Goal: Task Accomplishment & Management: Use online tool/utility

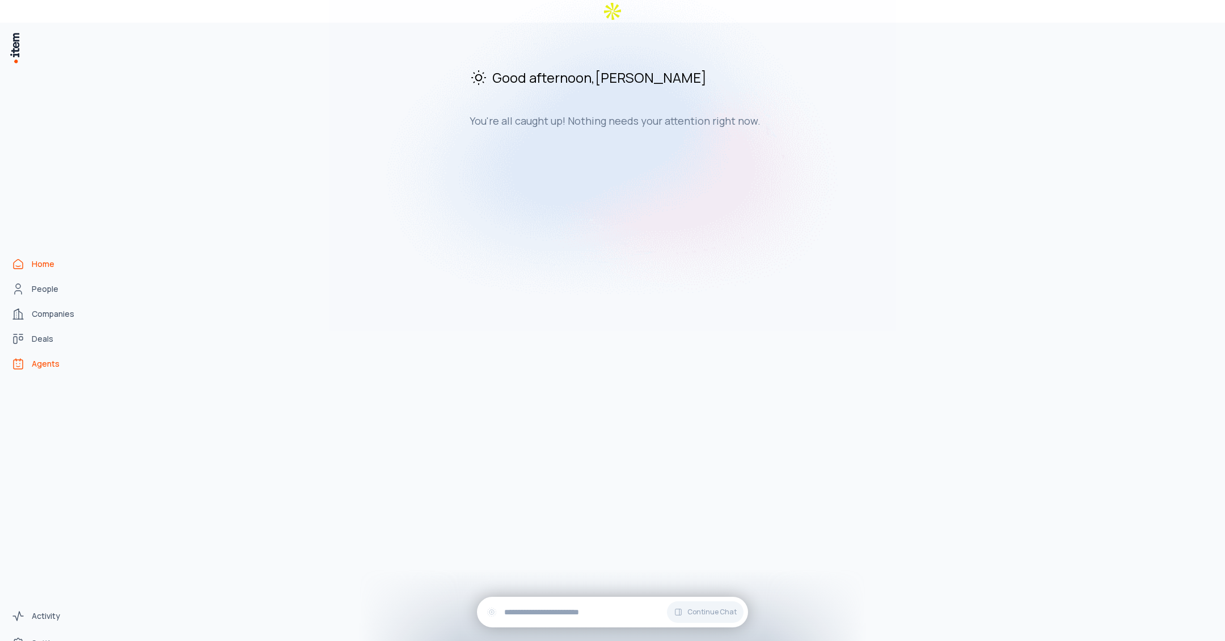
click at [54, 358] on span "Agents" at bounding box center [46, 363] width 28 height 11
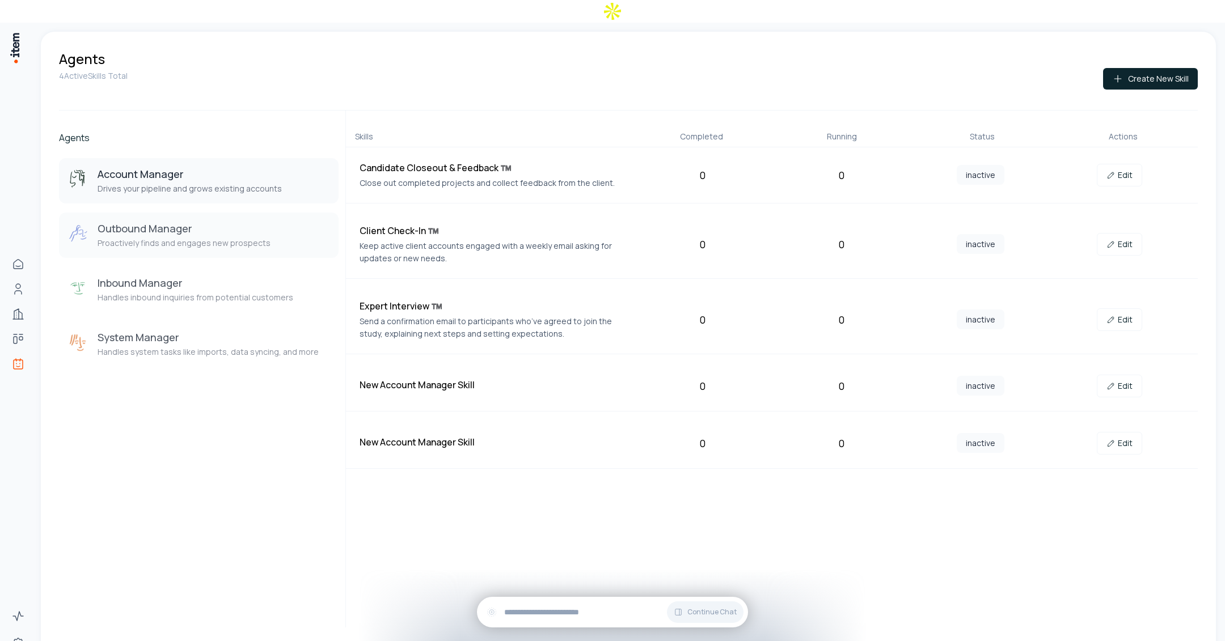
click at [209, 238] on p "Proactively finds and engages new prospects" at bounding box center [184, 243] width 173 height 11
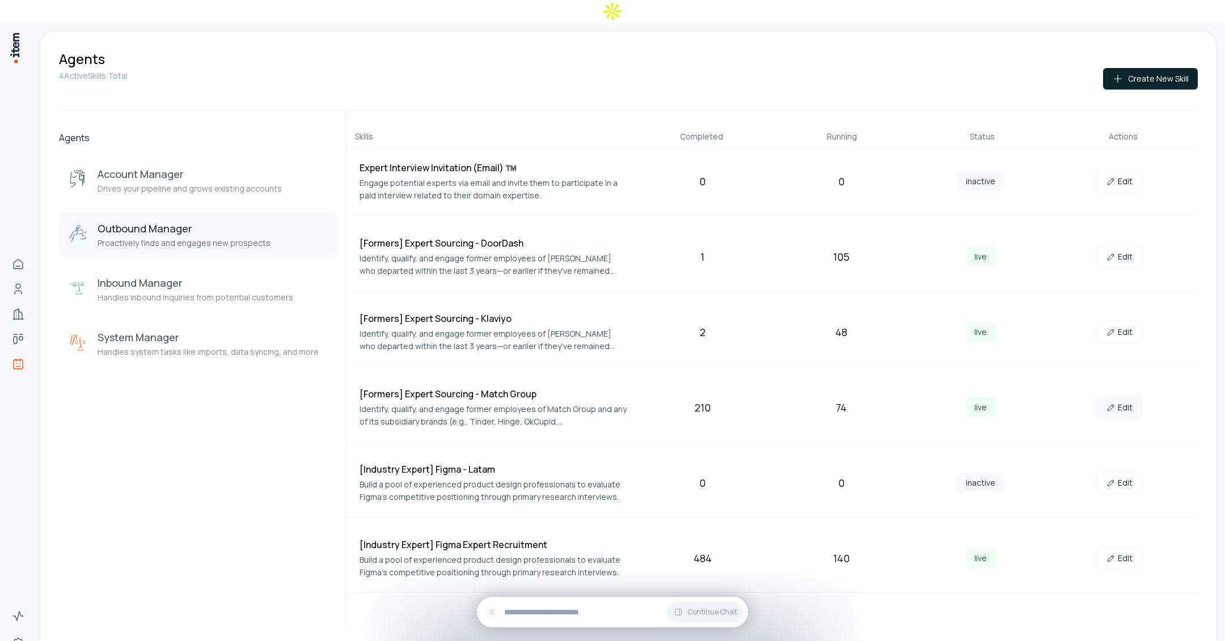
click at [1127, 396] on link "Edit" at bounding box center [1119, 407] width 45 height 23
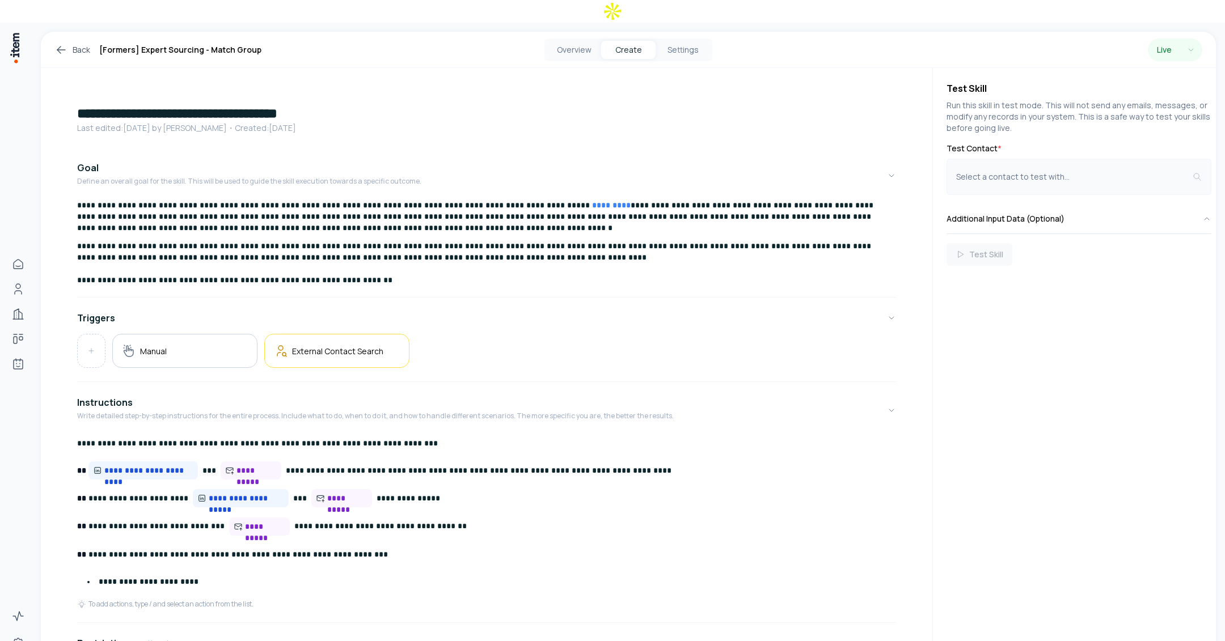
click at [1024, 159] on button "Select a contact to test with..." at bounding box center [1078, 177] width 265 height 36
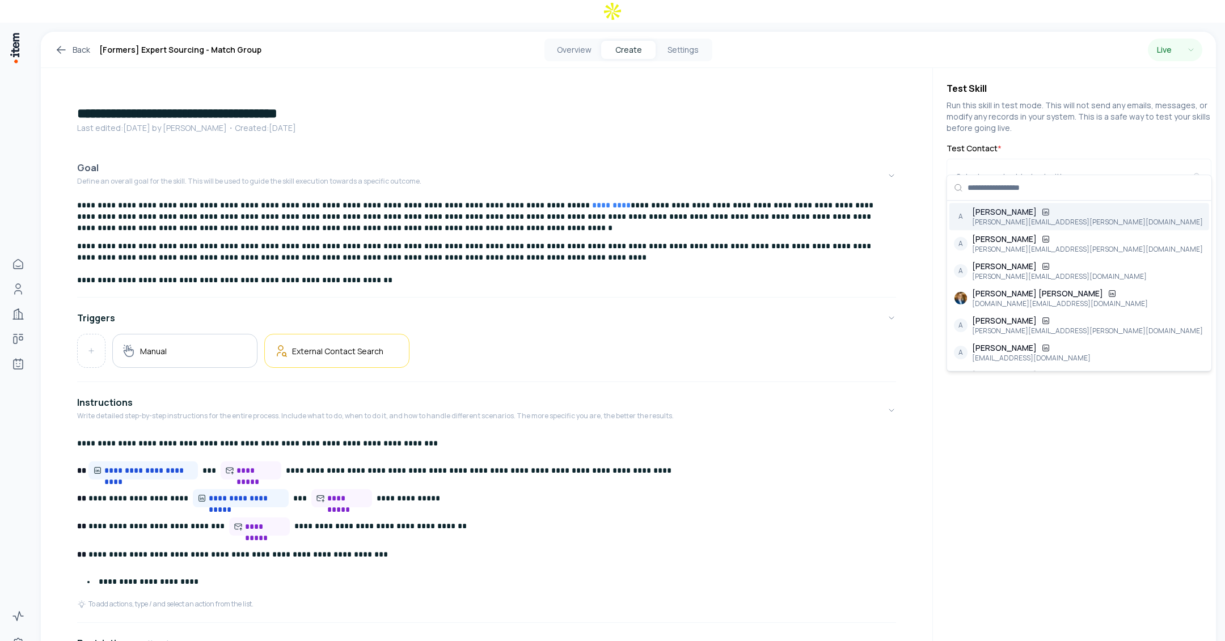
click at [824, 152] on button "Goal Define an overall goal for the skill. This will be used to guide the skill…" at bounding box center [486, 176] width 819 height 48
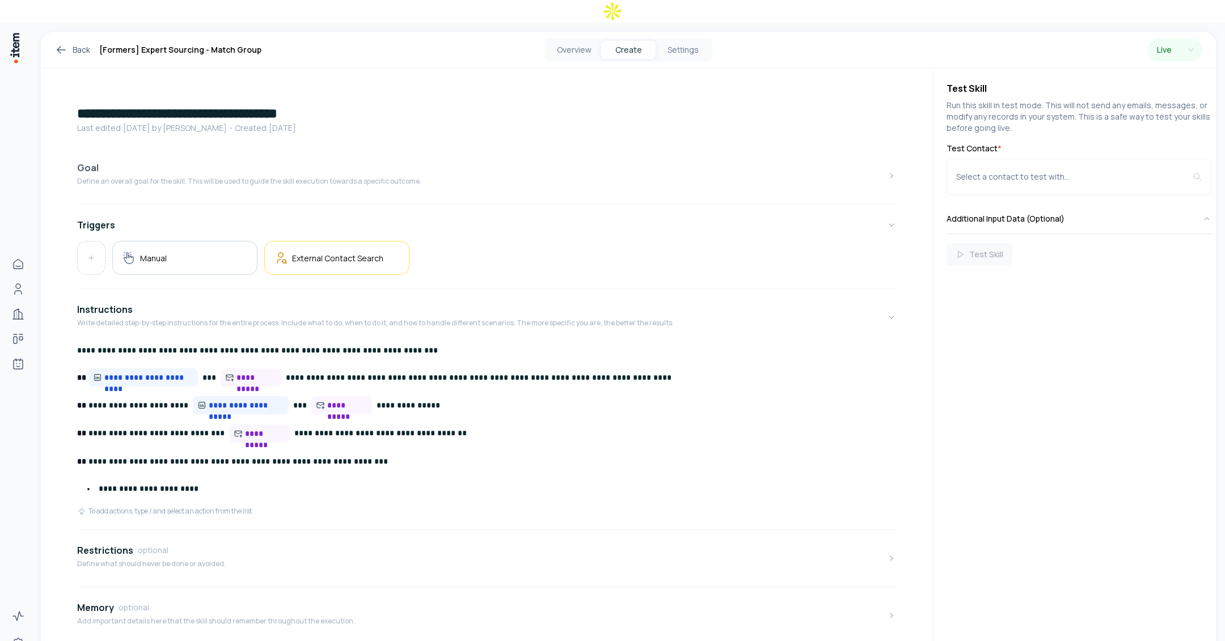
click at [823, 152] on button "Goal Define an overall goal for the skill. This will be used to guide the skill…" at bounding box center [486, 176] width 819 height 48
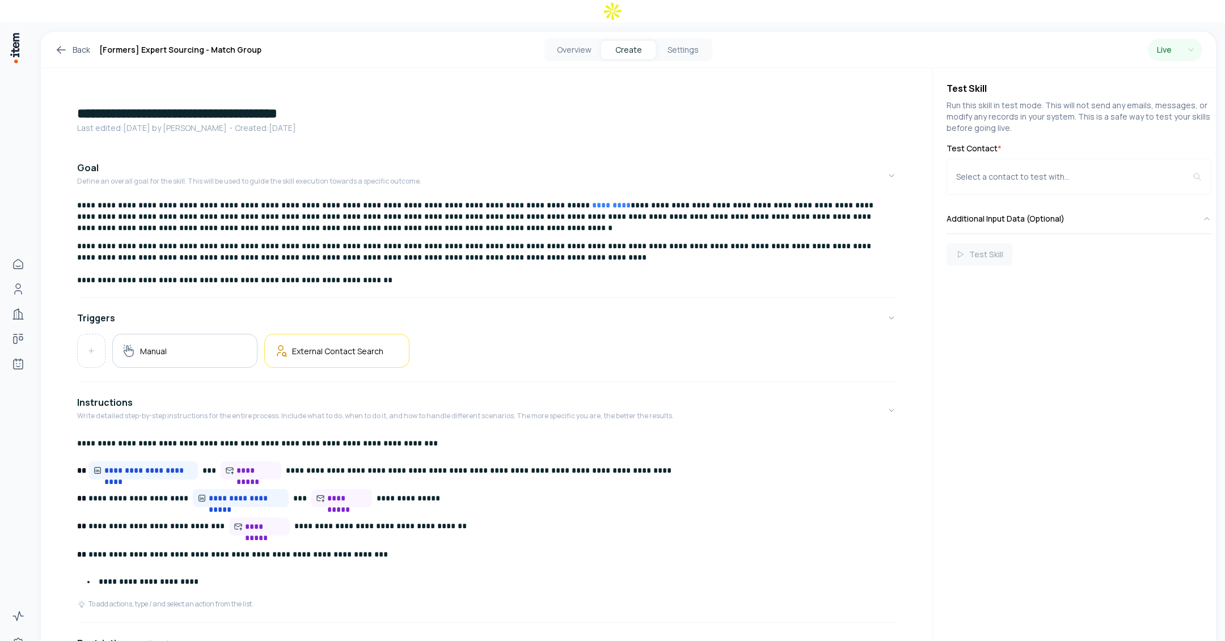
scroll to position [3, 0]
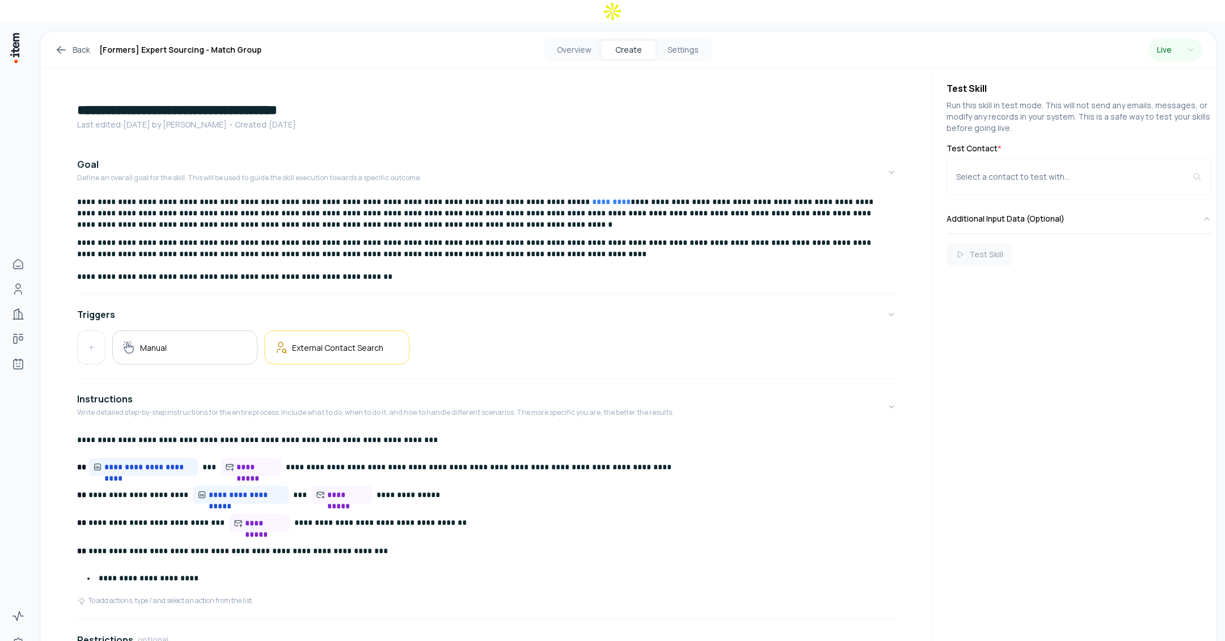
click at [79, 43] on link "Back" at bounding box center [72, 50] width 36 height 14
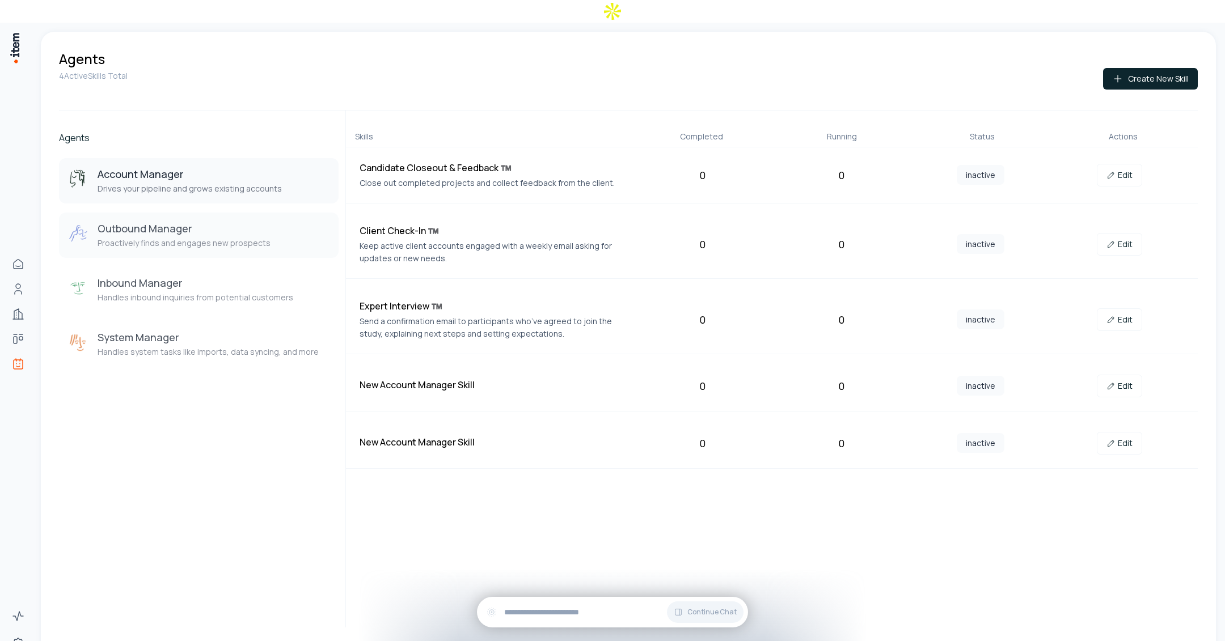
click at [149, 222] on h3 "Outbound Manager" at bounding box center [184, 229] width 173 height 14
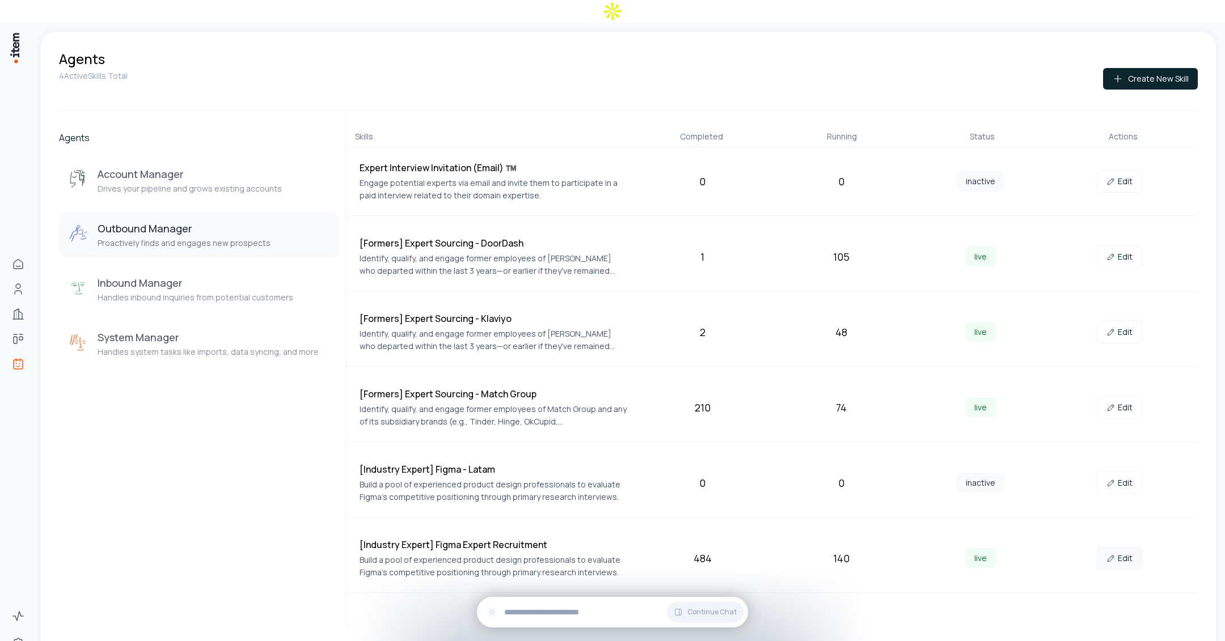
click at [1123, 547] on link "Edit" at bounding box center [1119, 558] width 45 height 23
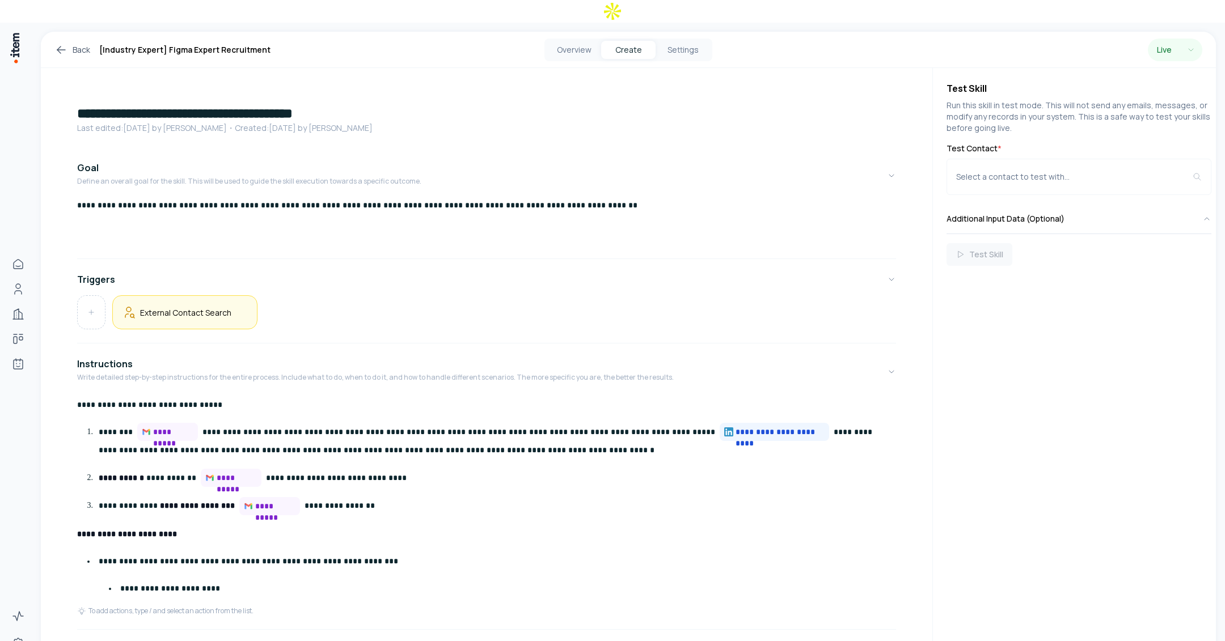
click at [179, 298] on div "External Contact Search" at bounding box center [184, 312] width 145 height 34
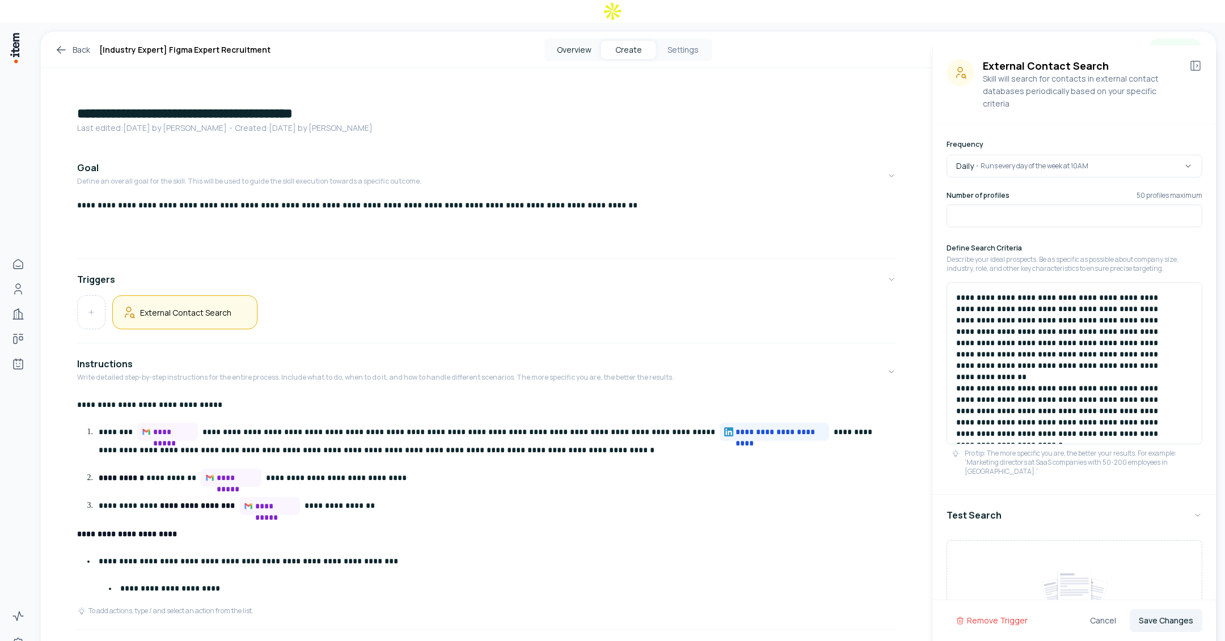
click at [580, 41] on button "Overview" at bounding box center [574, 50] width 54 height 18
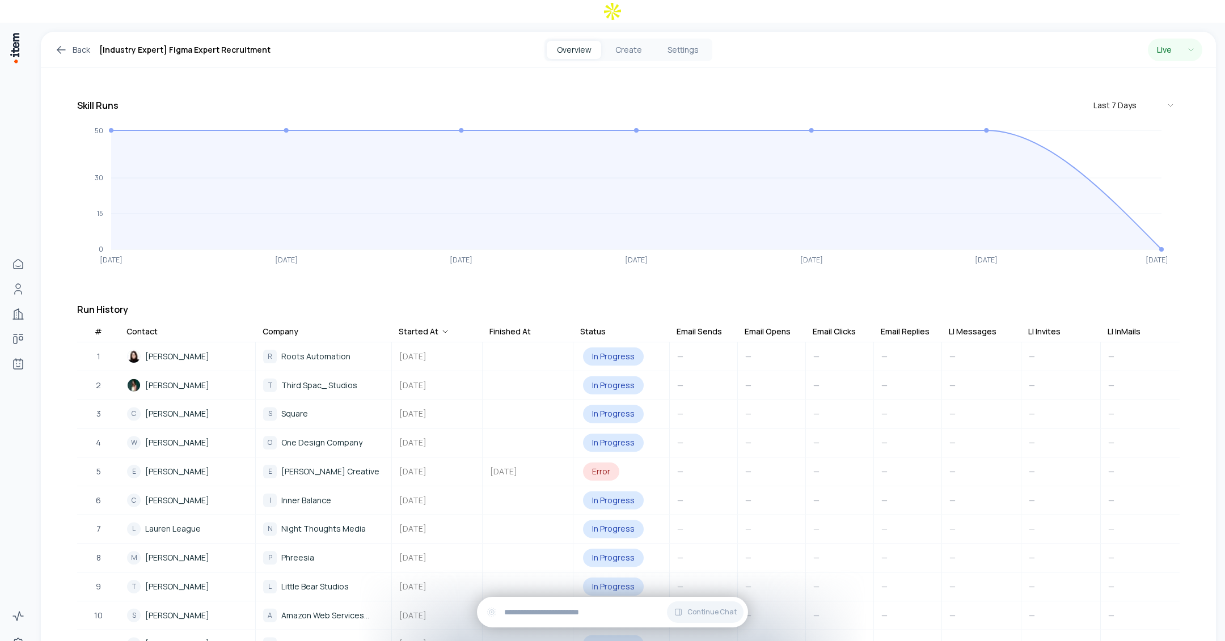
scroll to position [122, 0]
